Goal: Information Seeking & Learning: Learn about a topic

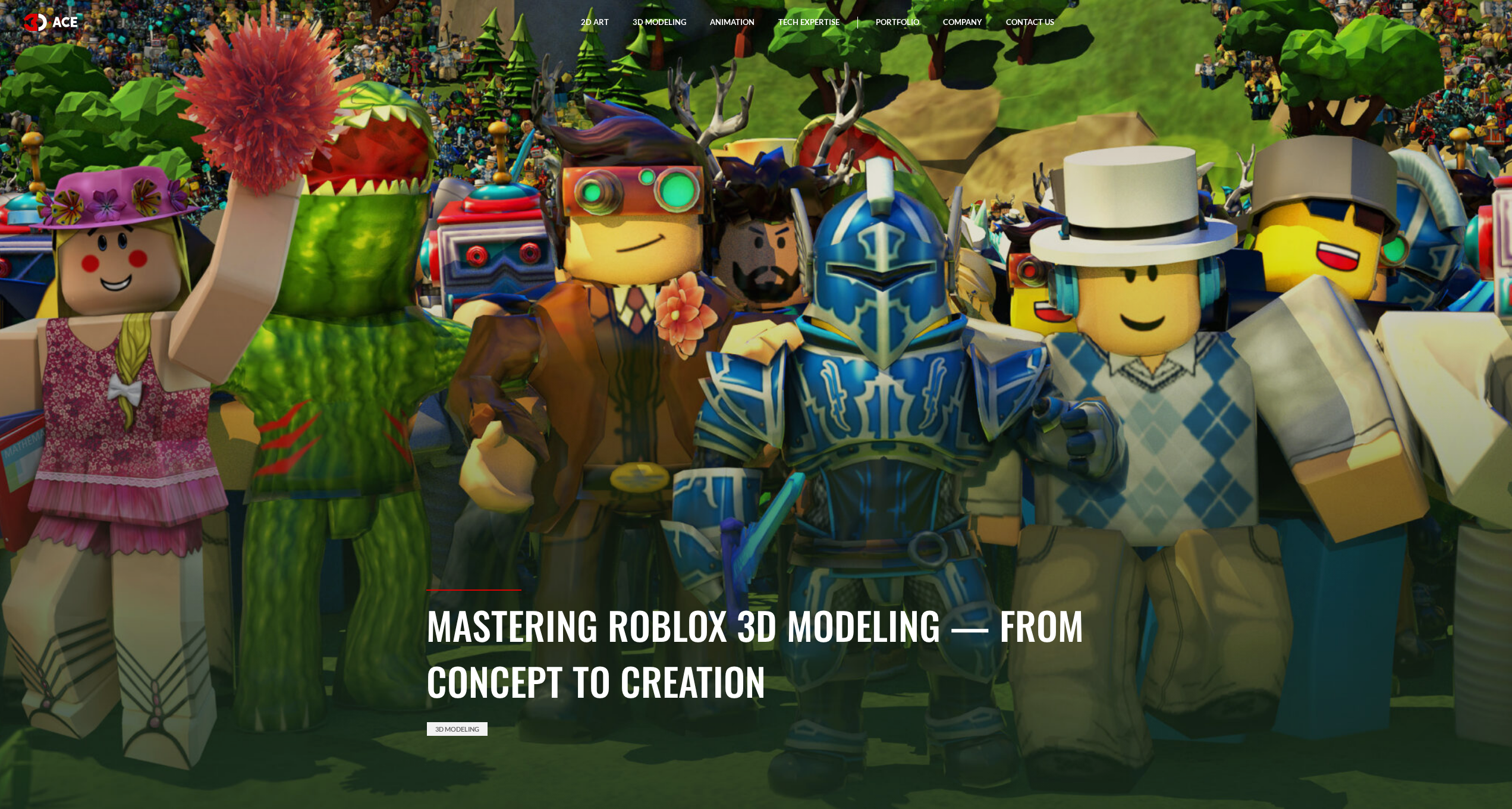
click at [528, 624] on h1 "Mastering Roblox 3D Modeling — From Concept to Creation" at bounding box center [756, 652] width 660 height 112
drag, startPoint x: 515, startPoint y: 596, endPoint x: 798, endPoint y: 569, distance: 284.3
click at [801, 566] on section "Mastering Roblox 3D Modeling — From Concept to Creation 3D Modeling" at bounding box center [756, 404] width 1512 height 809
click at [492, 506] on section "Mastering Roblox 3D Modeling — From Concept to Creation 3D Modeling" at bounding box center [756, 404] width 1512 height 809
click at [409, 492] on section "Mastering Roblox 3D Modeling — From Concept to Creation 3D Modeling" at bounding box center [756, 404] width 1512 height 809
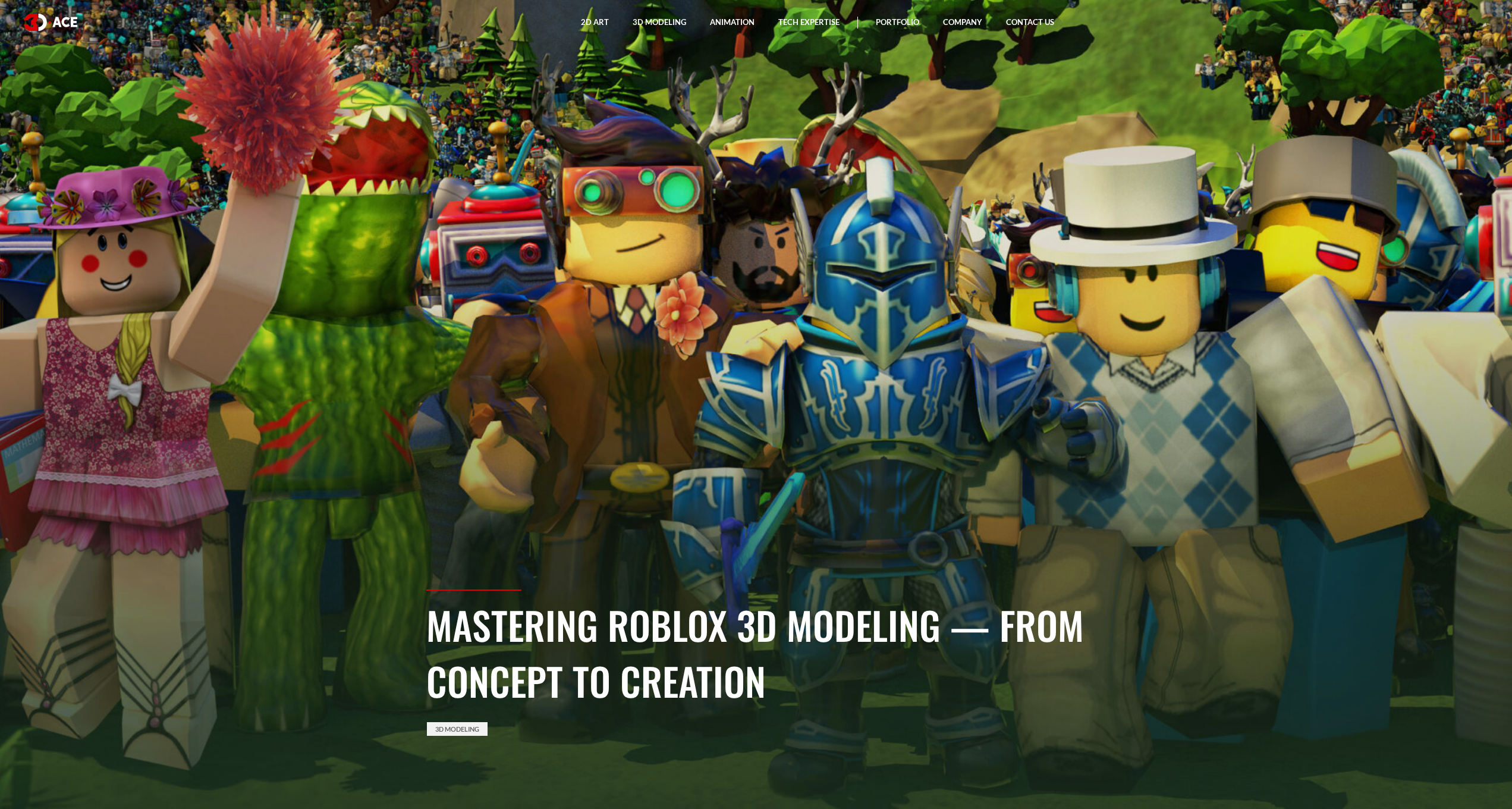
click at [412, 503] on section "Mastering Roblox 3D Modeling — From Concept to Creation 3D Modeling" at bounding box center [756, 404] width 1512 height 809
click at [413, 505] on section "Mastering Roblox 3D Modeling — From Concept to Creation 3D Modeling" at bounding box center [756, 404] width 1512 height 809
drag, startPoint x: 416, startPoint y: 513, endPoint x: 458, endPoint y: 537, distance: 48.4
click at [424, 525] on section "Mastering Roblox 3D Modeling — From Concept to Creation 3D Modeling" at bounding box center [756, 404] width 1512 height 809
click at [519, 553] on section "Mastering Roblox 3D Modeling — From Concept to Creation 3D Modeling" at bounding box center [756, 404] width 1512 height 809
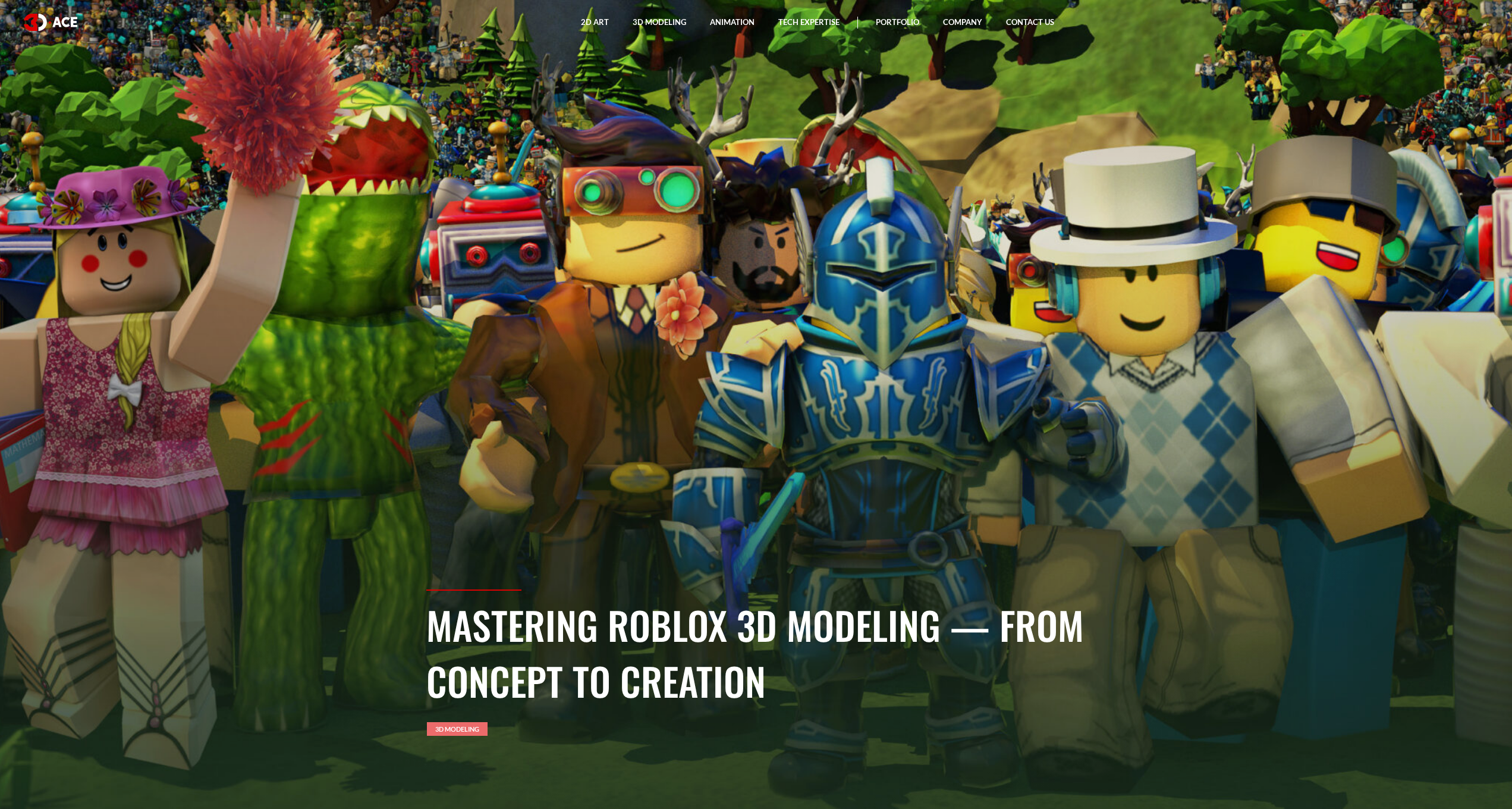
click at [465, 726] on link "3D Modeling" at bounding box center [457, 729] width 61 height 13
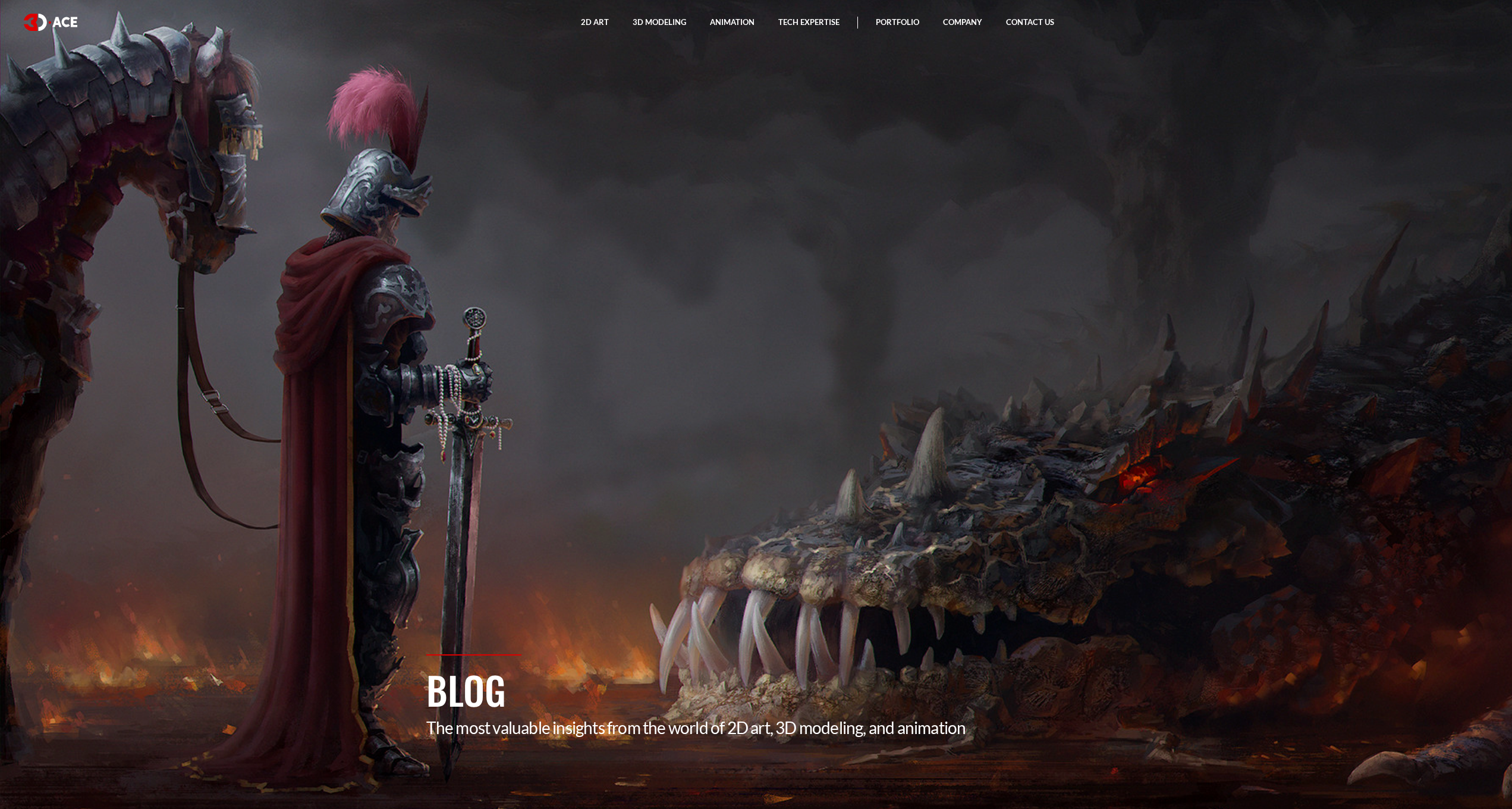
click at [563, 643] on section "Blog The most valuable insights from the world of 2D art, 3D modeling, and anim…" at bounding box center [756, 404] width 1512 height 809
click at [1449, 65] on section "Blog The most valuable insights from the world of 2D art, 3D modeling, and anim…" at bounding box center [756, 404] width 1512 height 809
click at [1357, 65] on section "Blog The most valuable insights from the world of 2D art, 3D modeling, and anim…" at bounding box center [756, 404] width 1512 height 809
drag, startPoint x: 1357, startPoint y: 65, endPoint x: 1376, endPoint y: 53, distance: 22.5
click at [1376, 53] on section "Blog The most valuable insights from the world of 2D art, 3D modeling, and anim…" at bounding box center [756, 404] width 1512 height 809
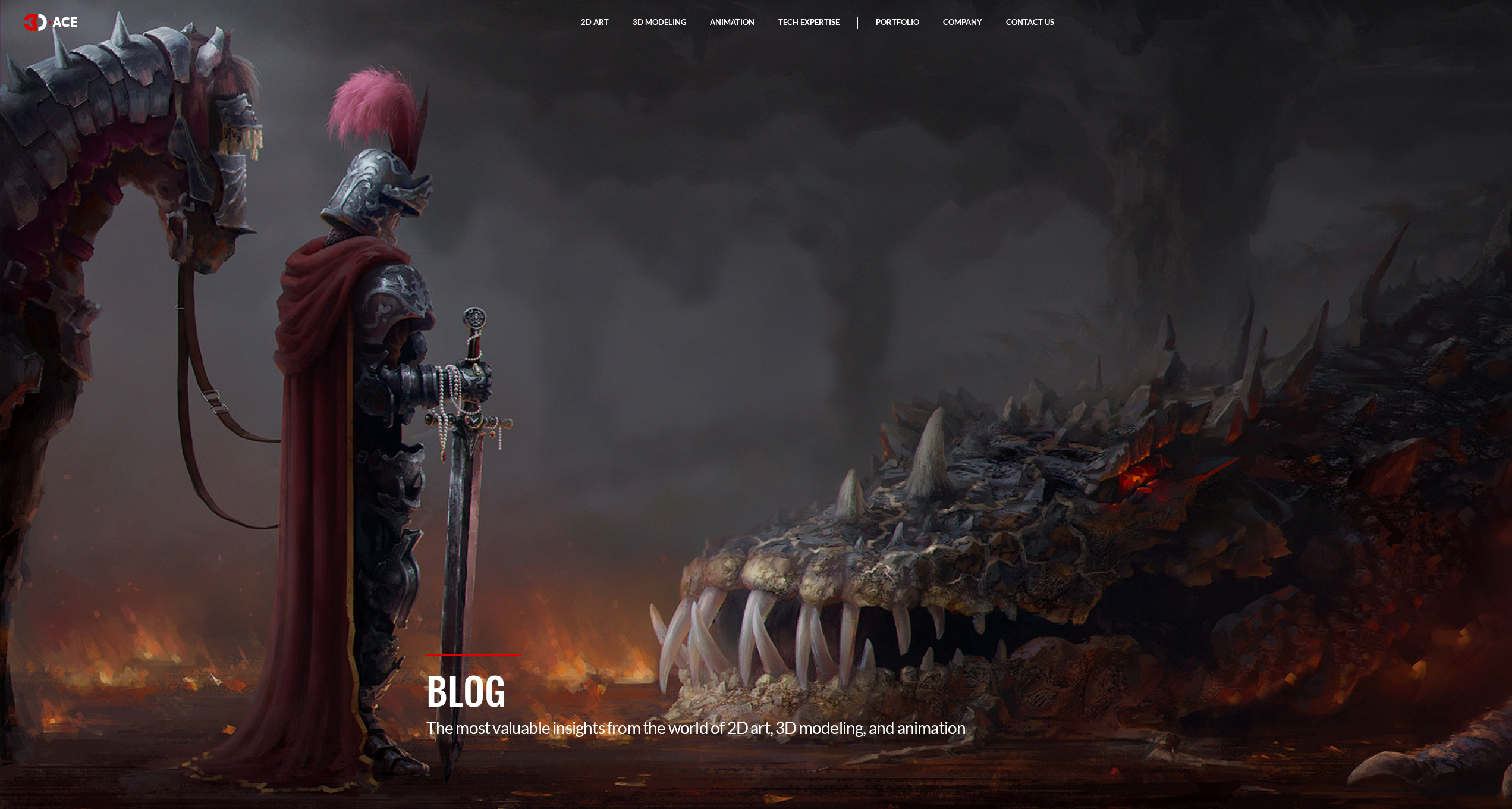
click at [1374, 67] on section "Blog The most valuable insights from the world of 2D art, 3D modeling, and anim…" at bounding box center [756, 404] width 1512 height 809
click at [418, 176] on section "Blog The most valuable insights from the world of 2D art, 3D modeling, and anim…" at bounding box center [756, 404] width 1512 height 809
drag, startPoint x: 390, startPoint y: 191, endPoint x: 341, endPoint y: 203, distance: 50.4
click at [390, 193] on section "Blog The most valuable insights from the world of 2D art, 3D modeling, and anim…" at bounding box center [756, 404] width 1512 height 809
click at [327, 208] on section "Blog The most valuable insights from the world of 2D art, 3D modeling, and anim…" at bounding box center [756, 404] width 1512 height 809
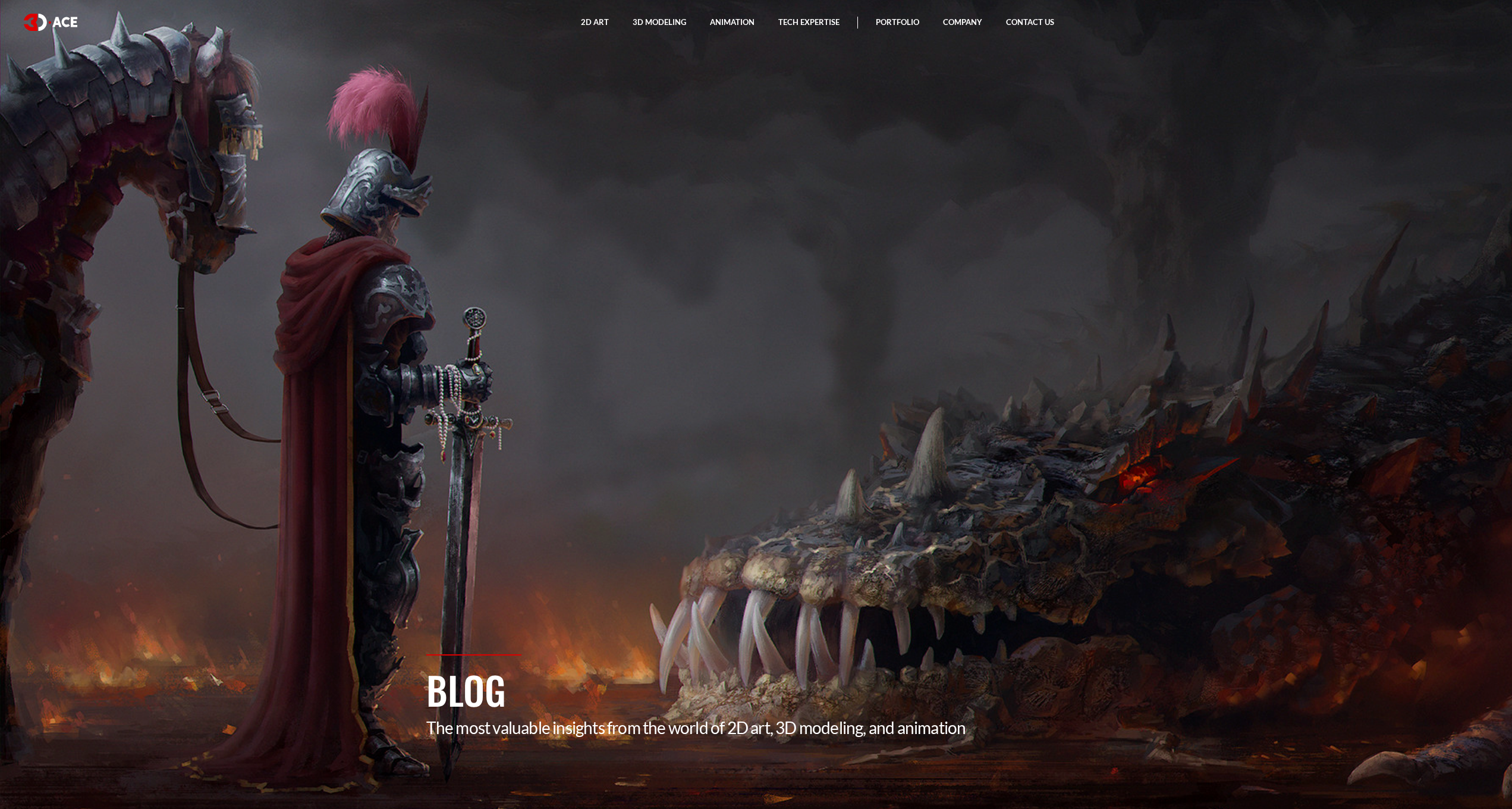
drag, startPoint x: 1013, startPoint y: 224, endPoint x: 807, endPoint y: 354, distance: 243.6
click at [993, 246] on section "Blog The most valuable insights from the world of 2D art, 3D modeling, and anim…" at bounding box center [756, 404] width 1512 height 809
